Goal: Task Accomplishment & Management: Manage account settings

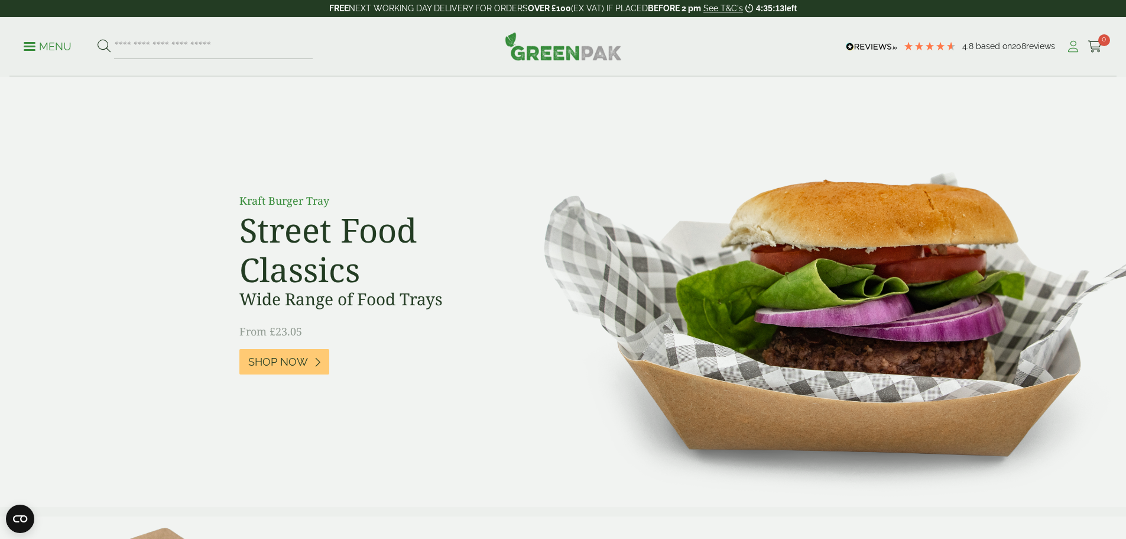
click at [1066, 44] on icon at bounding box center [1073, 47] width 15 height 12
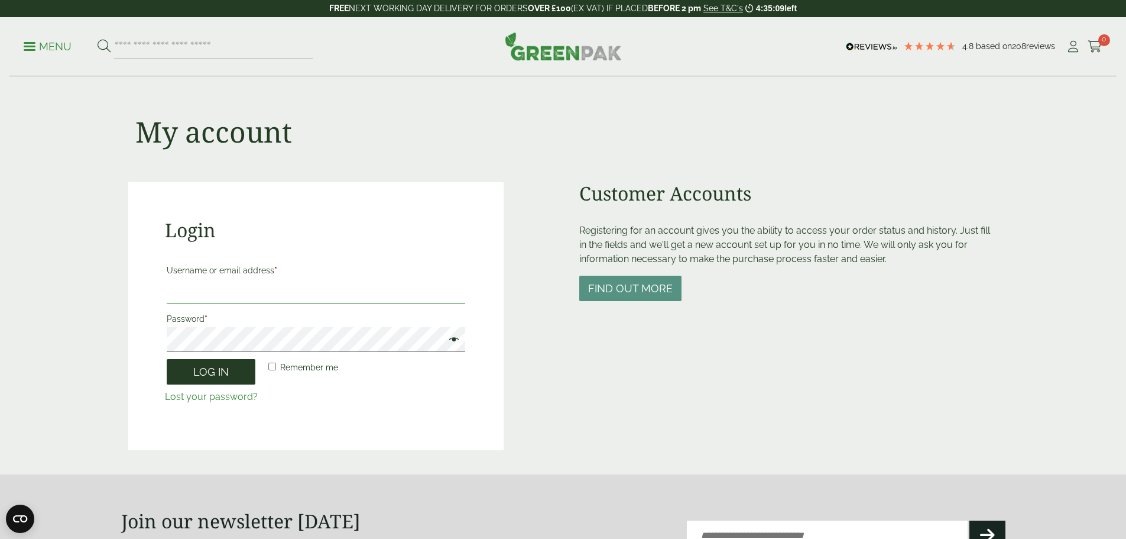
type input "**********"
click at [206, 374] on button "Log in" at bounding box center [211, 371] width 89 height 25
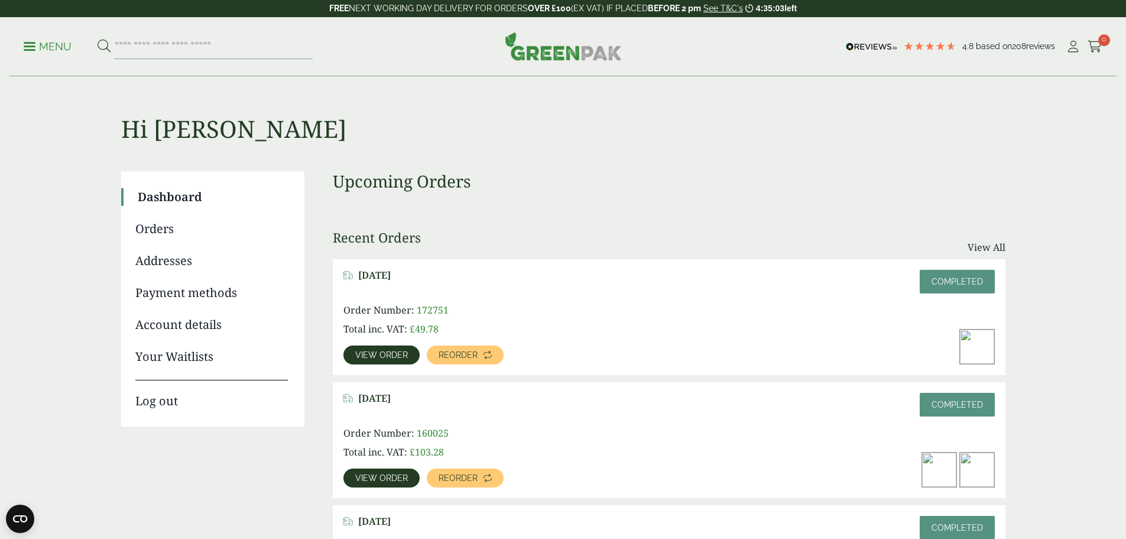
click at [408, 351] on span "View order" at bounding box center [381, 355] width 53 height 8
